Goal: Transaction & Acquisition: Purchase product/service

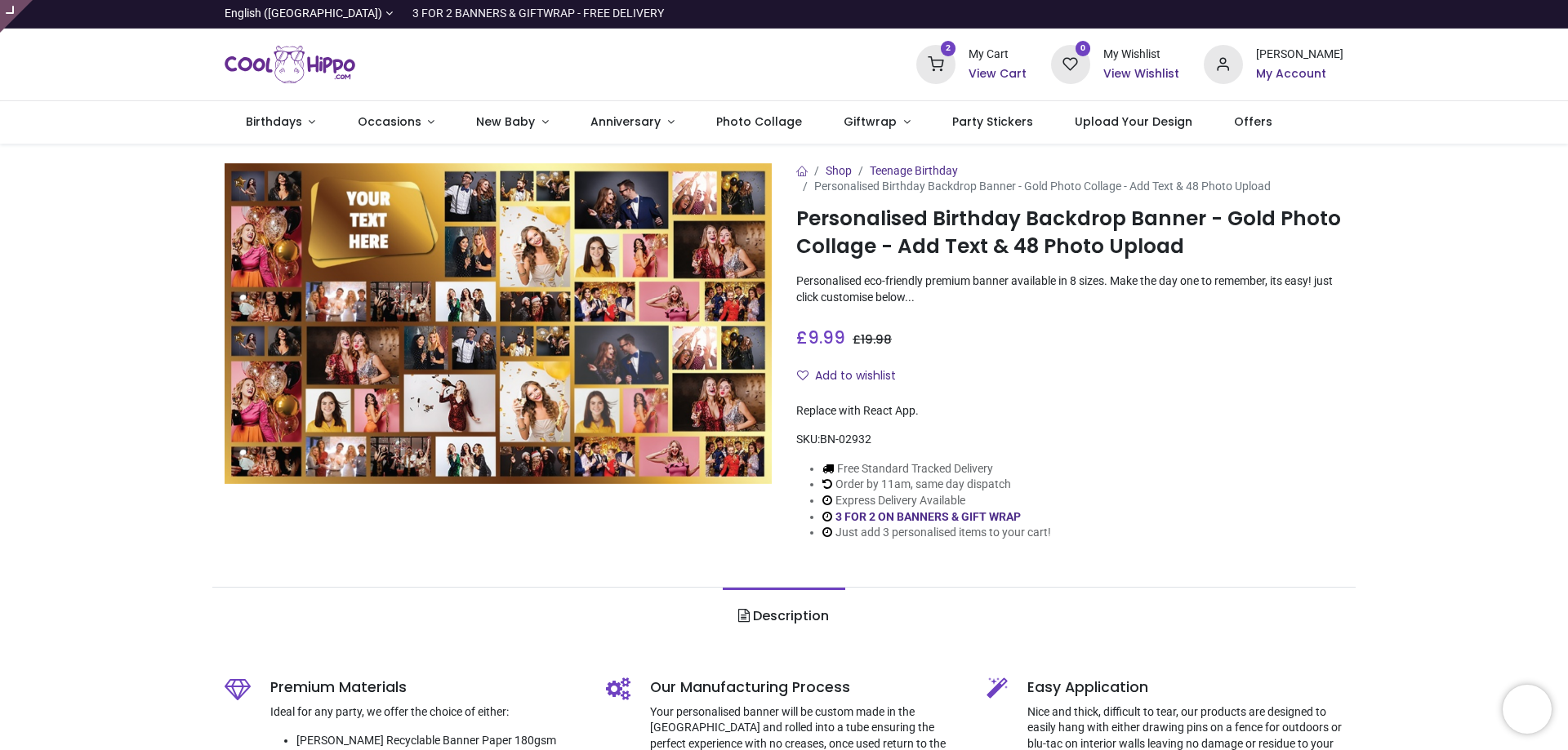
type input "**********"
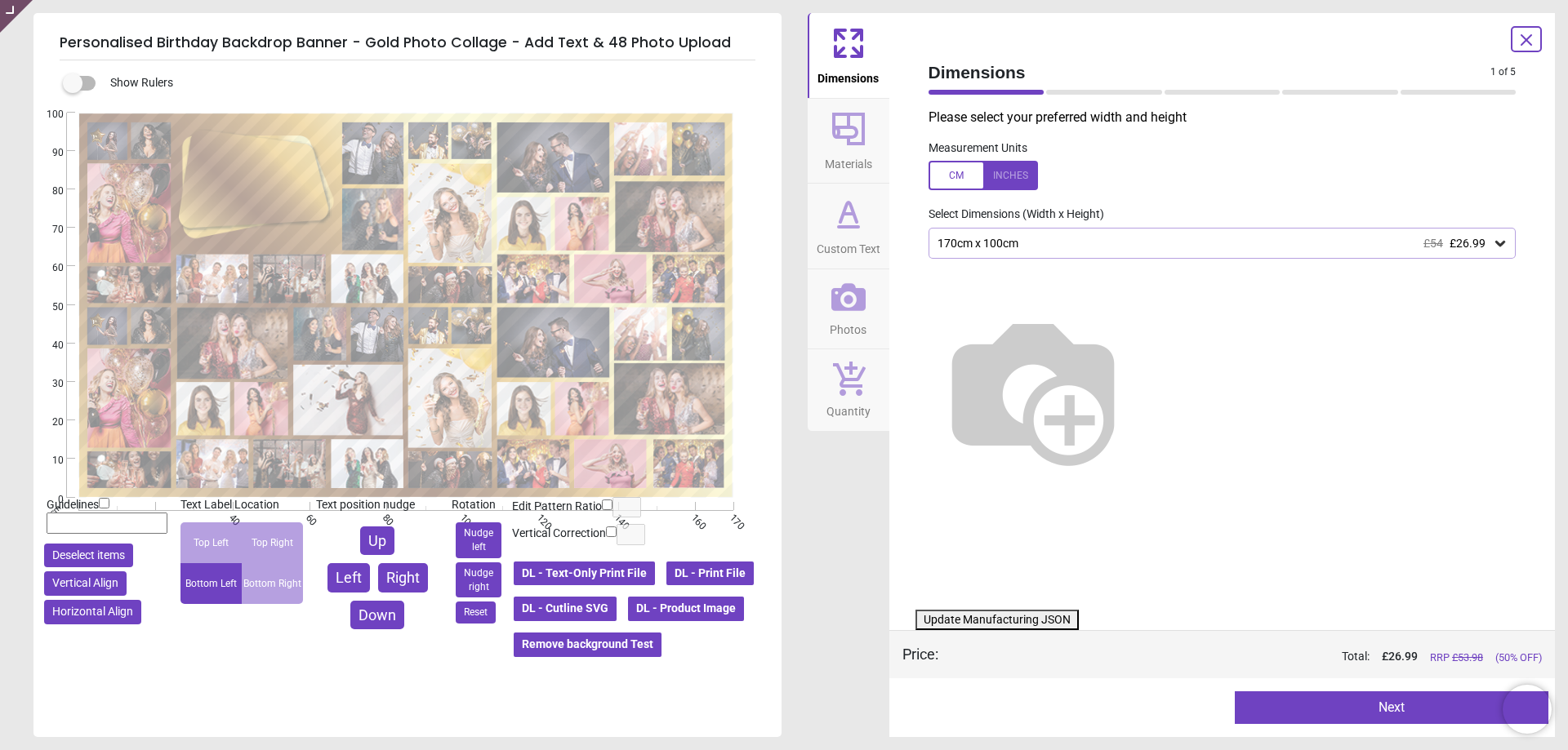
type textarea "**********"
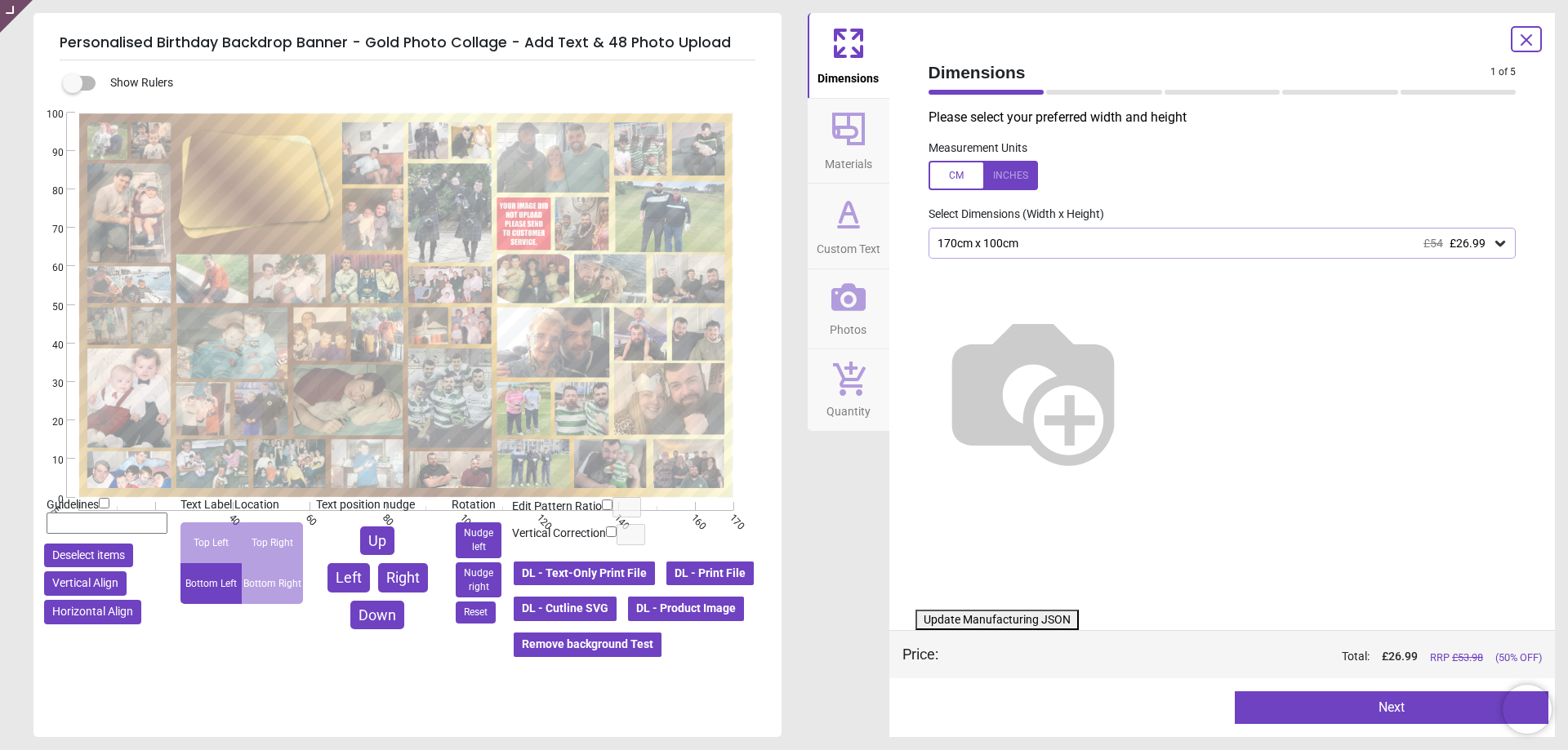
click at [870, 308] on button "Photos" at bounding box center [848, 308] width 81 height 80
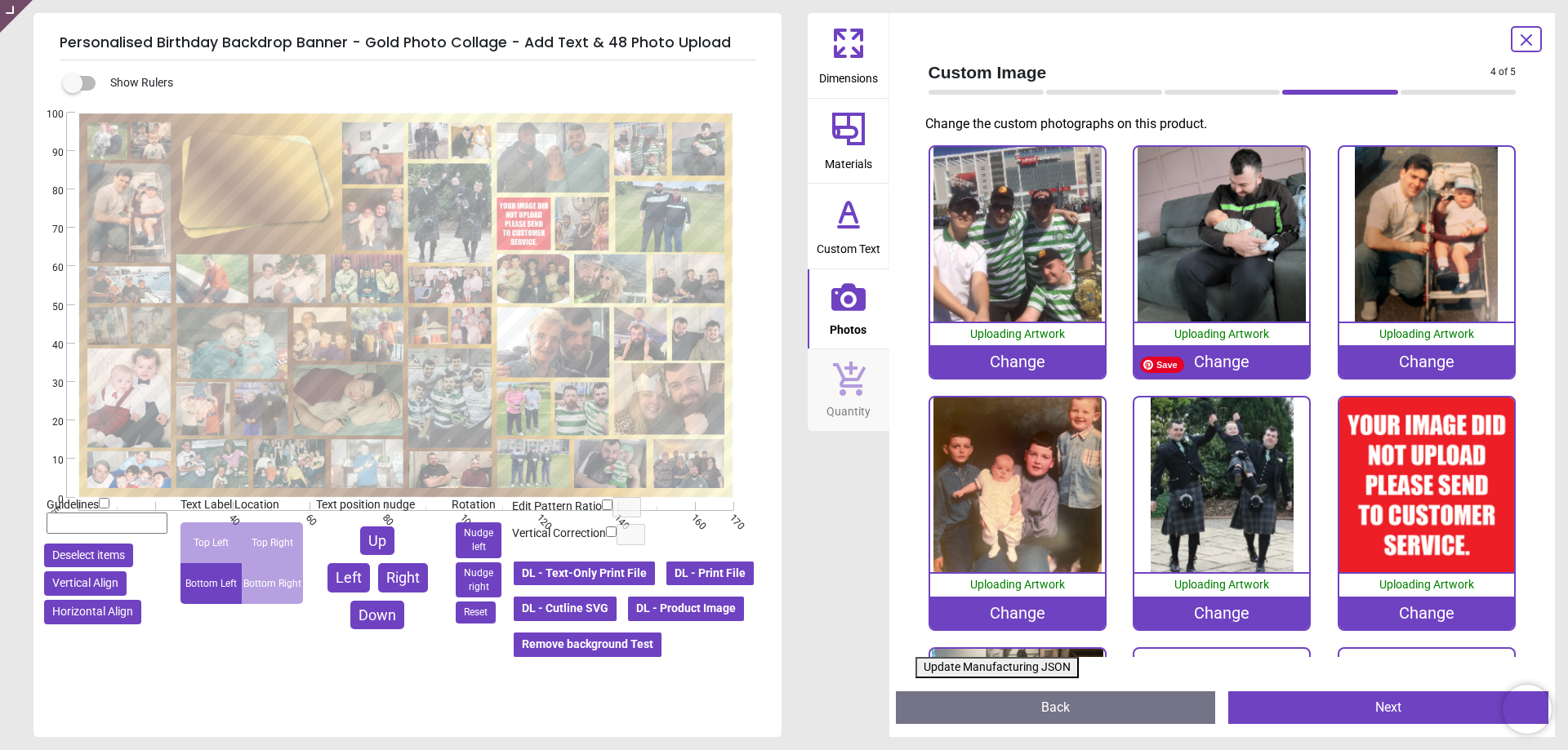
scroll to position [571, 0]
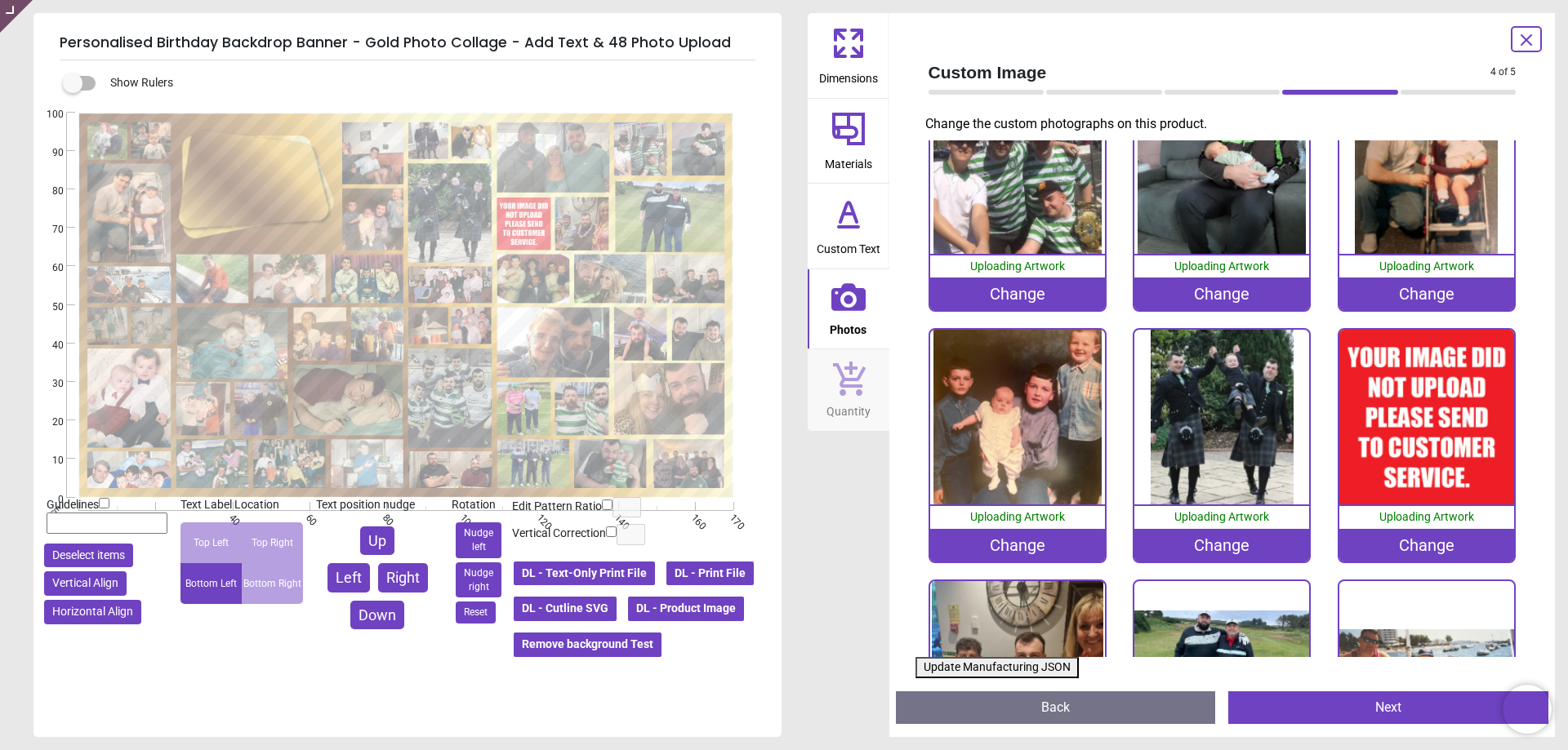
click at [1415, 537] on div "Change" at bounding box center [1426, 545] width 174 height 33
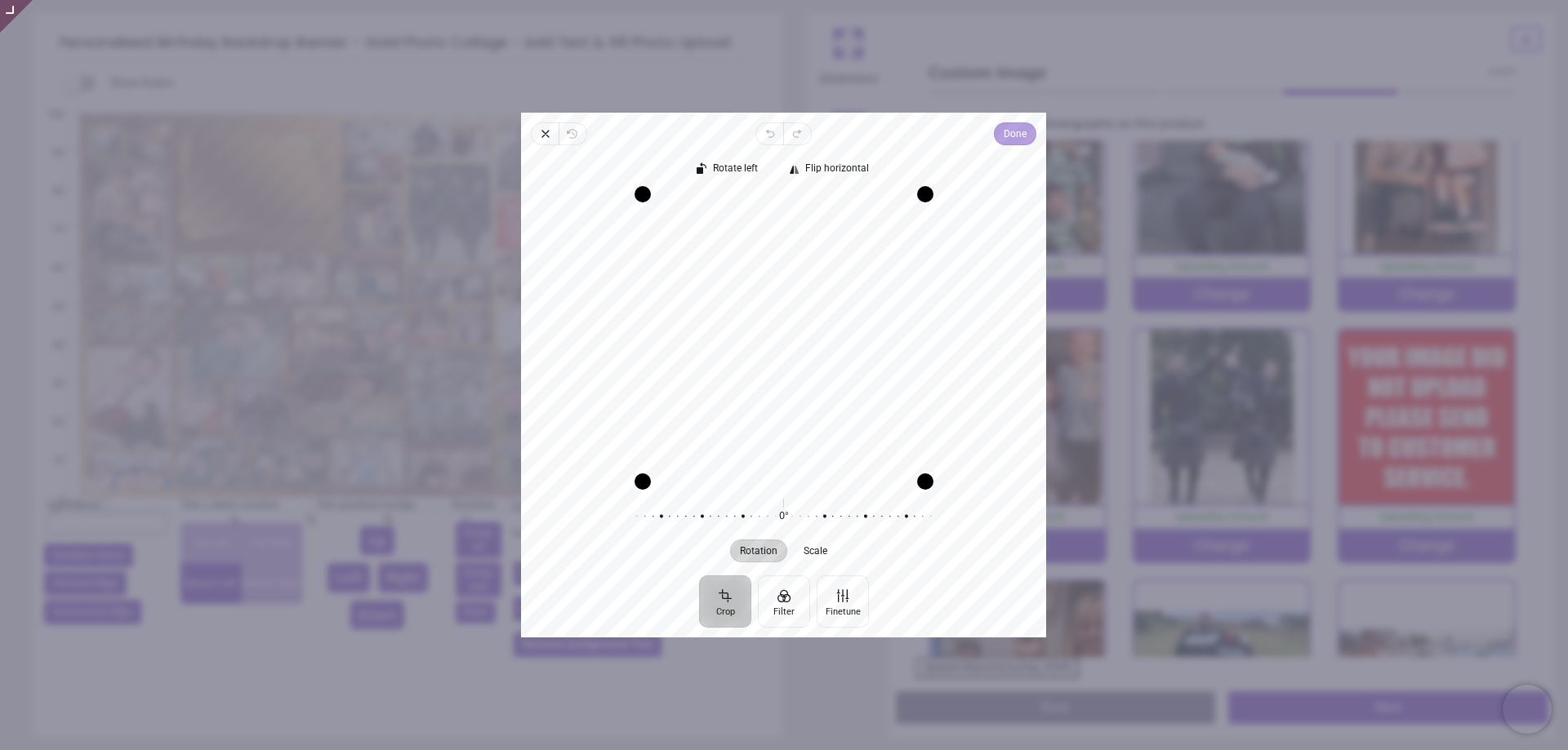
click at [1019, 136] on span "Done" at bounding box center [1016, 134] width 23 height 20
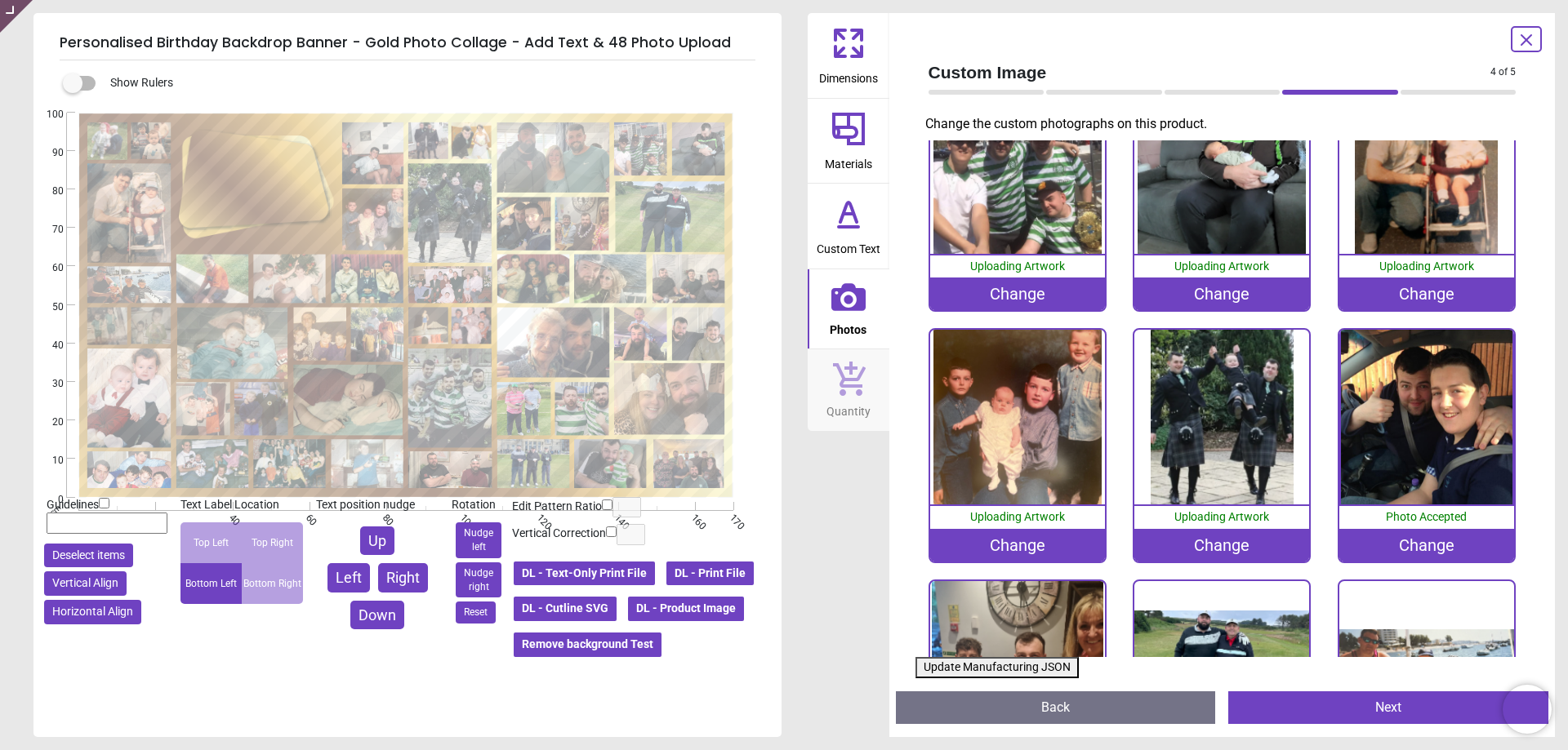
click at [987, 663] on button "Update Manufacturing JSON" at bounding box center [996, 668] width 164 height 21
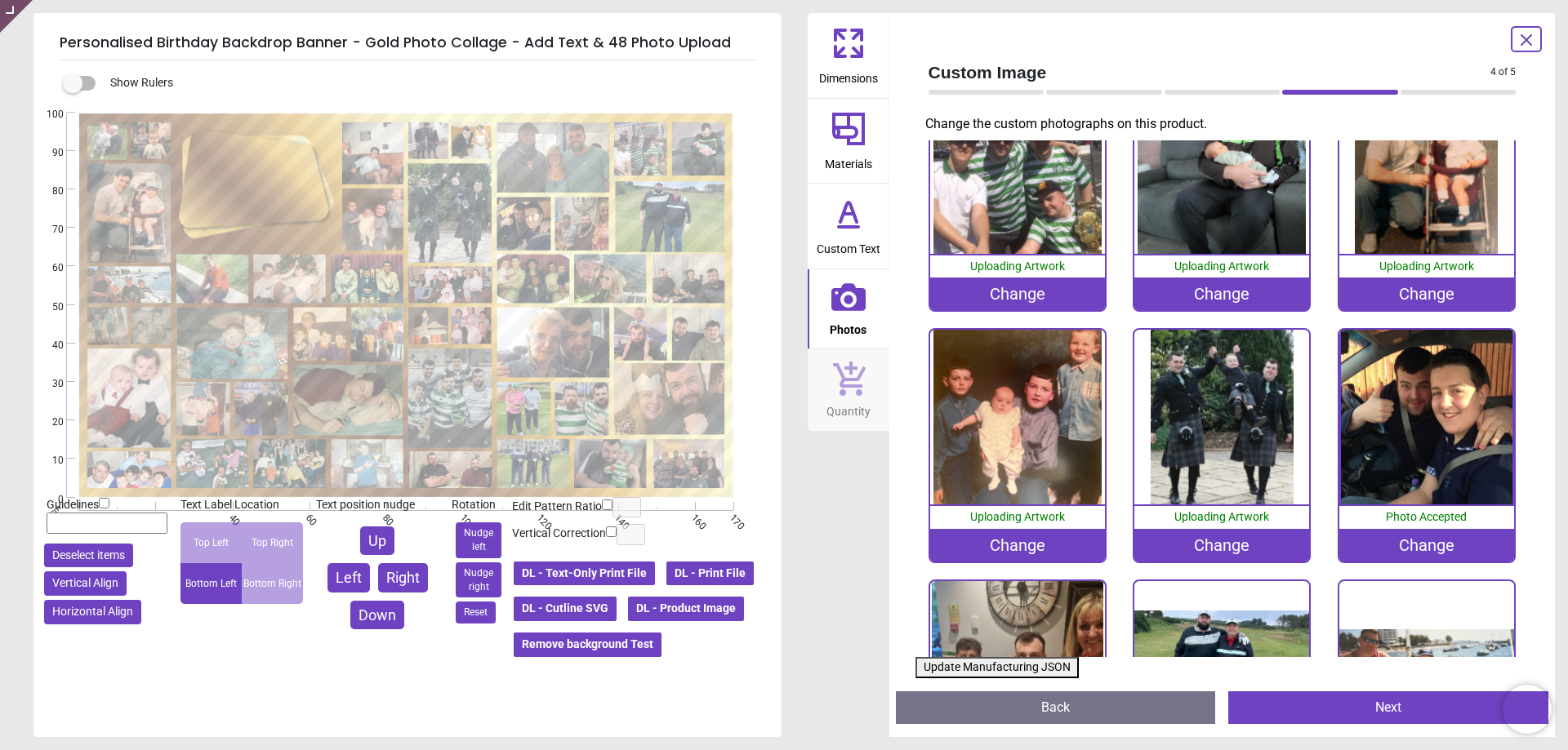
click at [987, 663] on button "Update Manufacturing JSON" at bounding box center [996, 668] width 164 height 21
click at [1016, 662] on button "Update Manufacturing JSON" at bounding box center [996, 668] width 164 height 21
drag, startPoint x: 1016, startPoint y: 662, endPoint x: 662, endPoint y: 459, distance: 408.1
click at [1017, 662] on button "Update Manufacturing JSON" at bounding box center [996, 668] width 164 height 21
